Goal: Transaction & Acquisition: Obtain resource

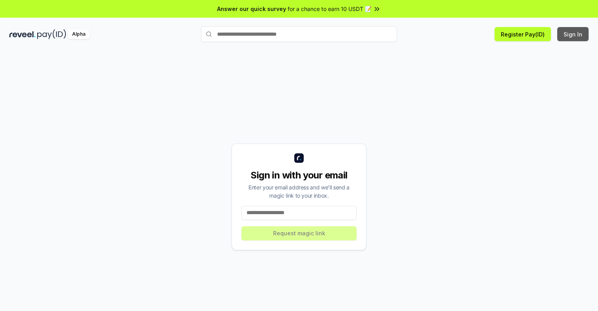
click at [573, 34] on button "Sign In" at bounding box center [572, 34] width 31 height 14
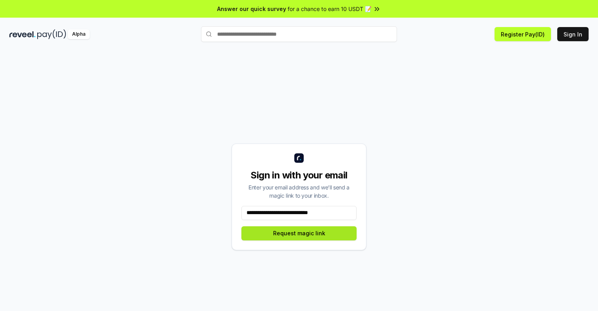
type input "**********"
click at [299, 233] on button "Request magic link" at bounding box center [298, 233] width 115 height 14
